Goal: Task Accomplishment & Management: Use online tool/utility

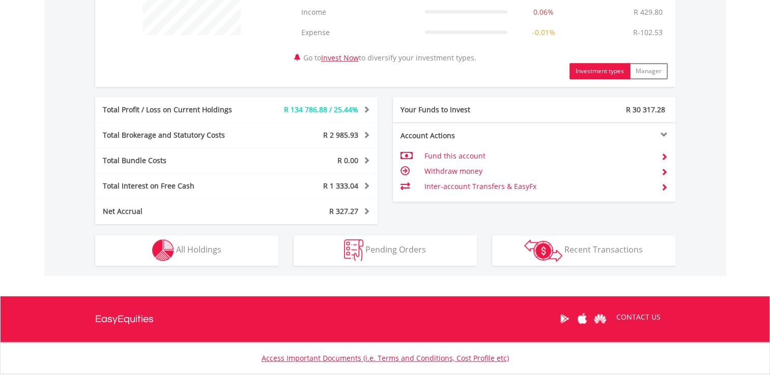
scroll to position [98, 193]
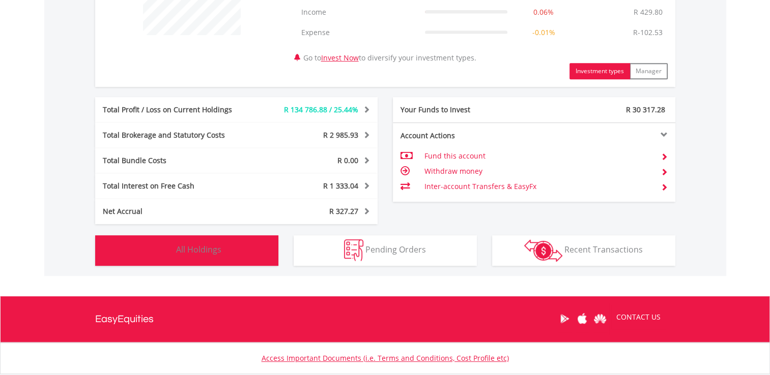
click at [224, 257] on button "Holdings All Holdings" at bounding box center [186, 251] width 183 height 31
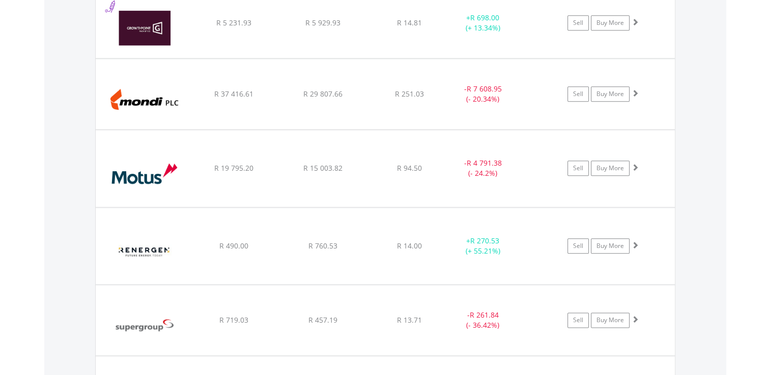
scroll to position [1161, 0]
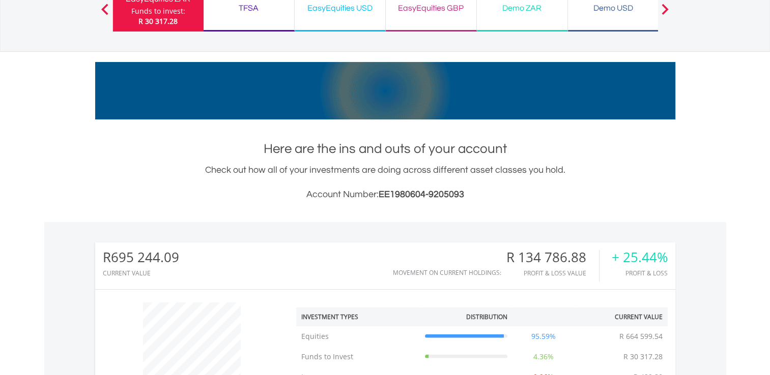
scroll to position [0, 0]
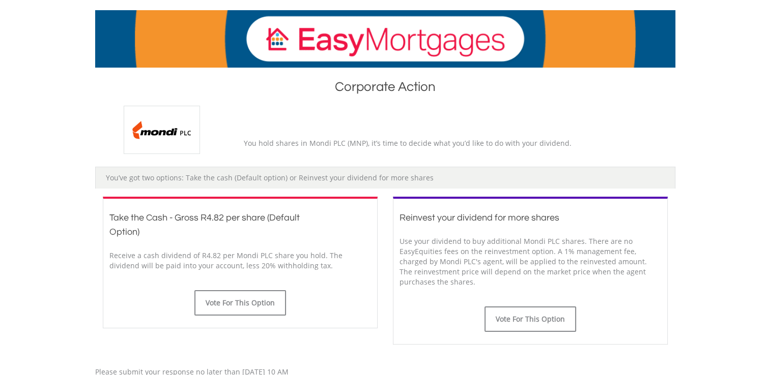
scroll to position [153, 0]
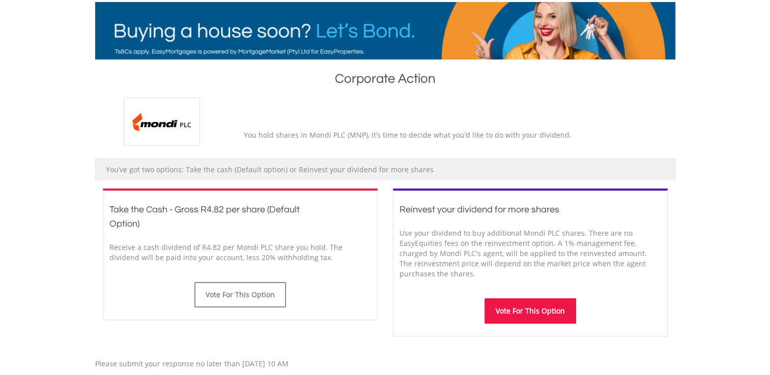
click at [535, 312] on button "Vote For This Option" at bounding box center [530, 311] width 92 height 25
